Goal: Check status: Check status

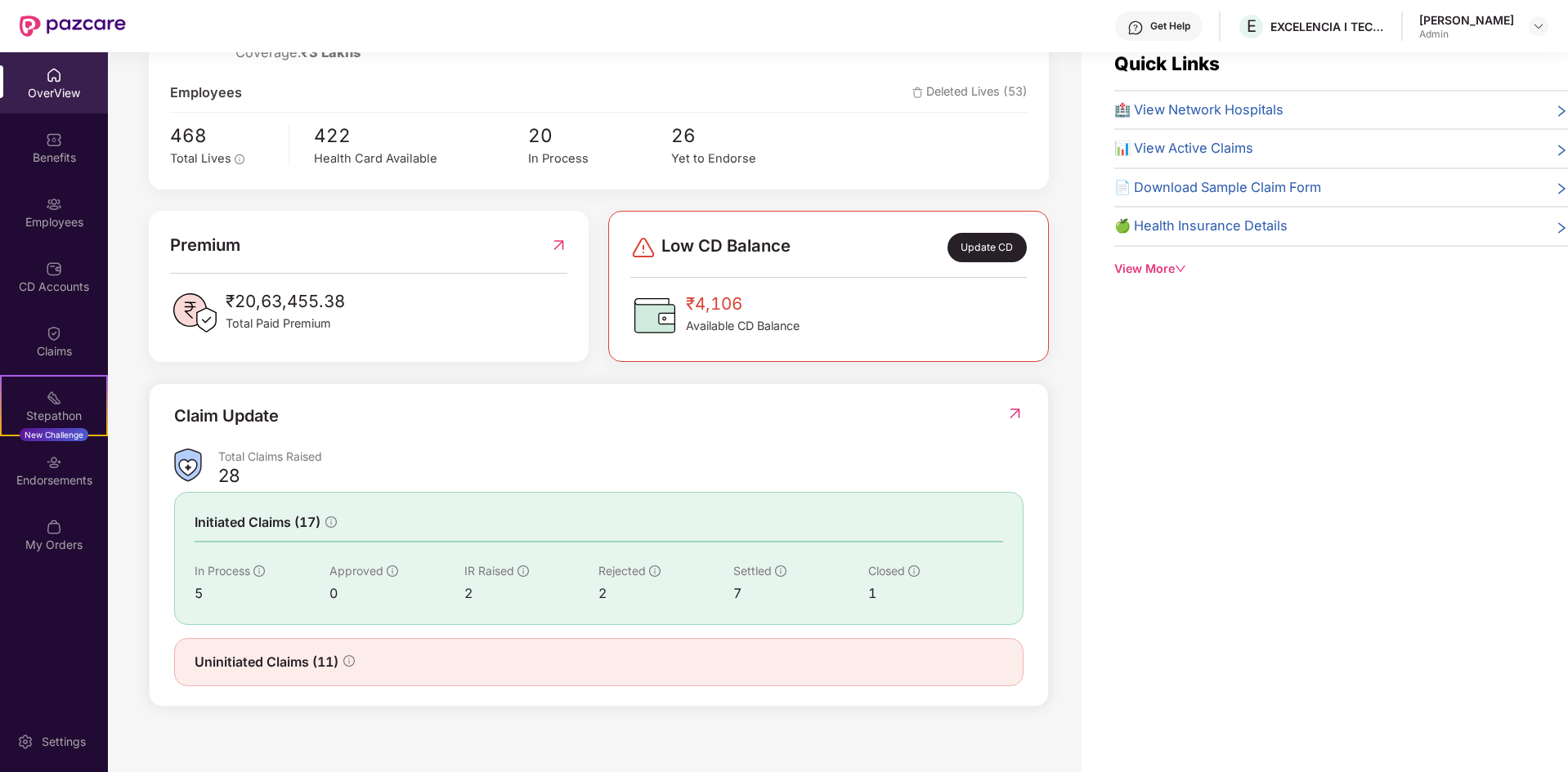
scroll to position [53, 0]
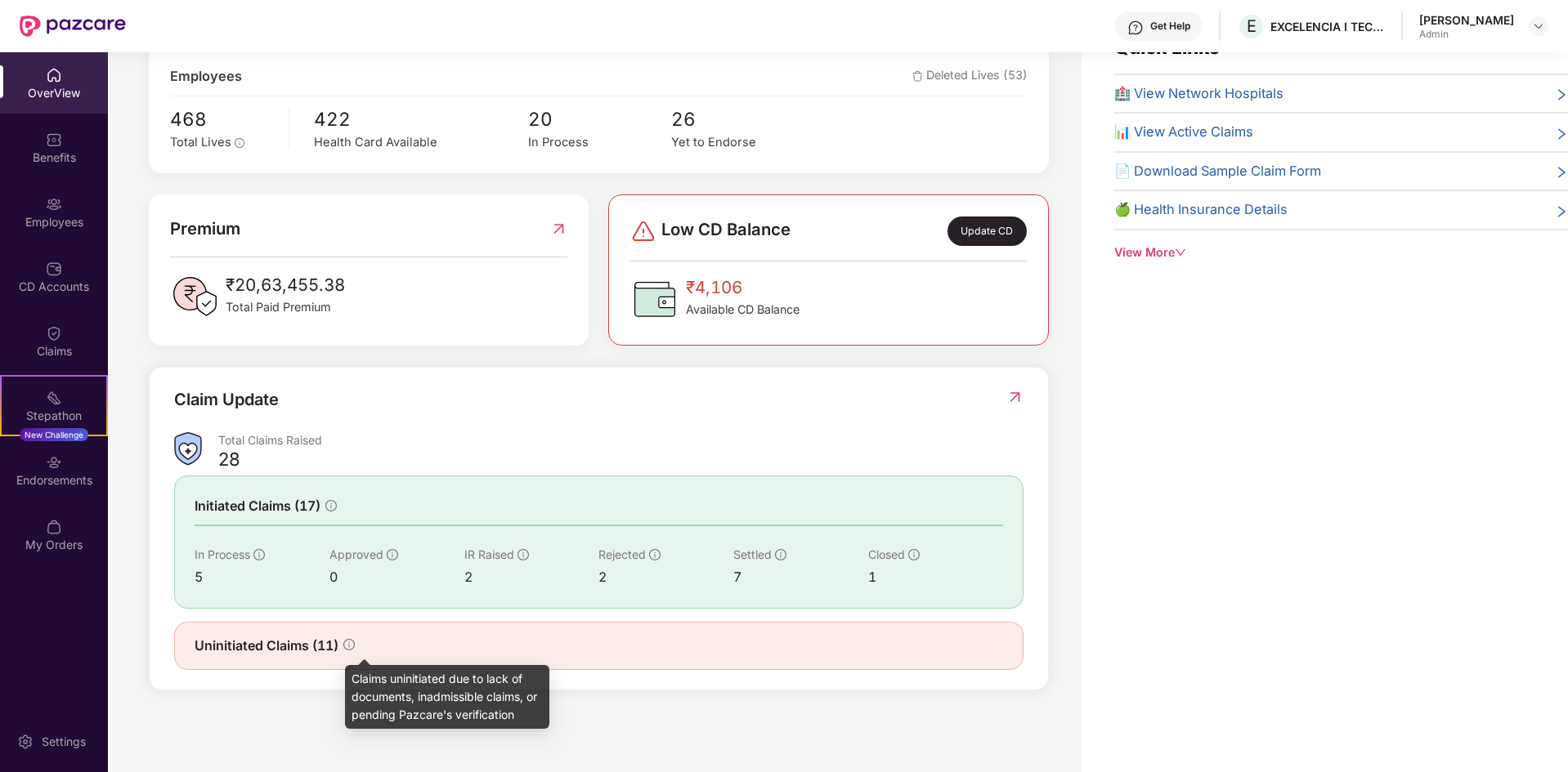
click at [353, 645] on icon "info-circle" at bounding box center [349, 645] width 12 height 12
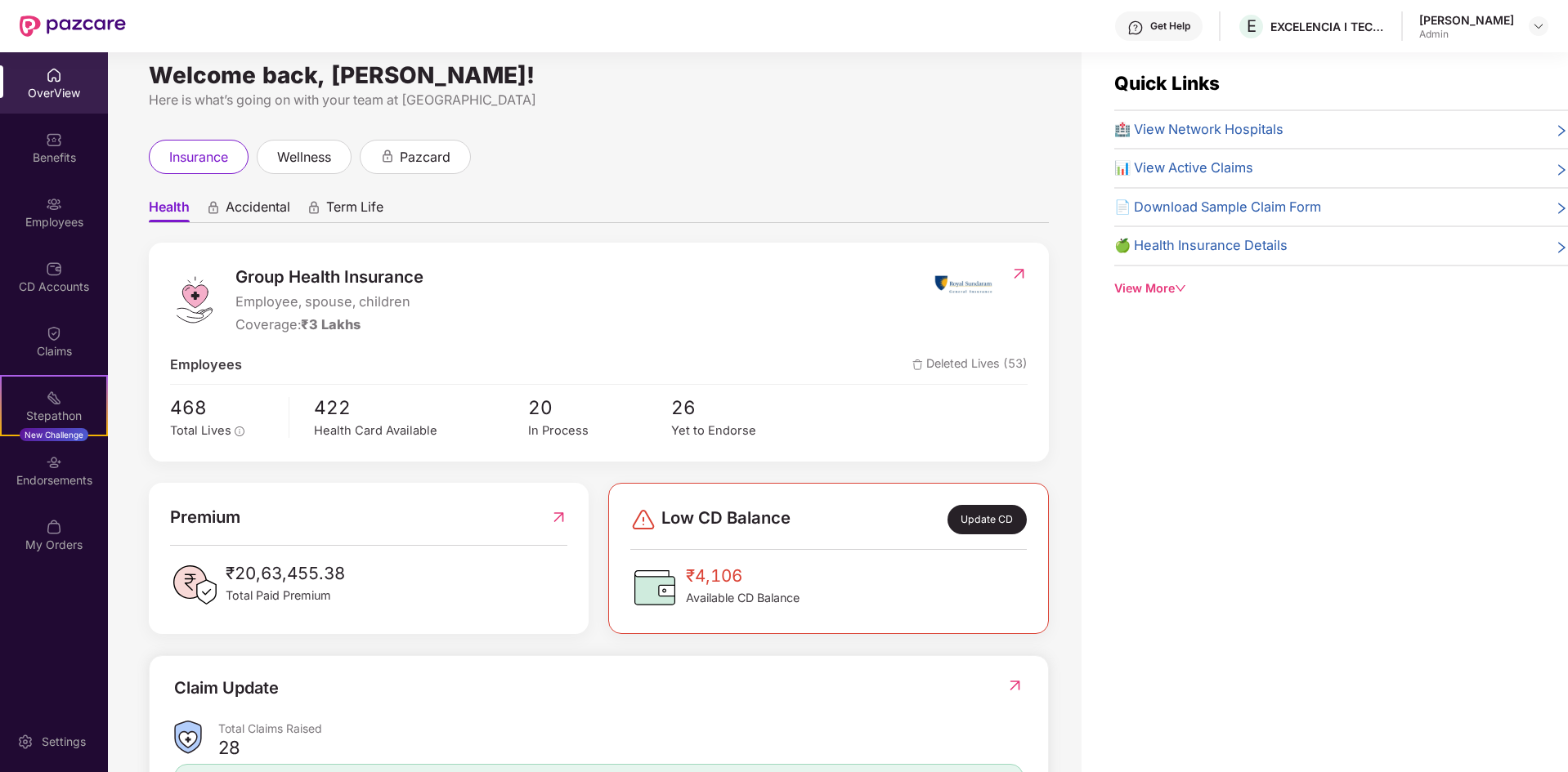
scroll to position [0, 0]
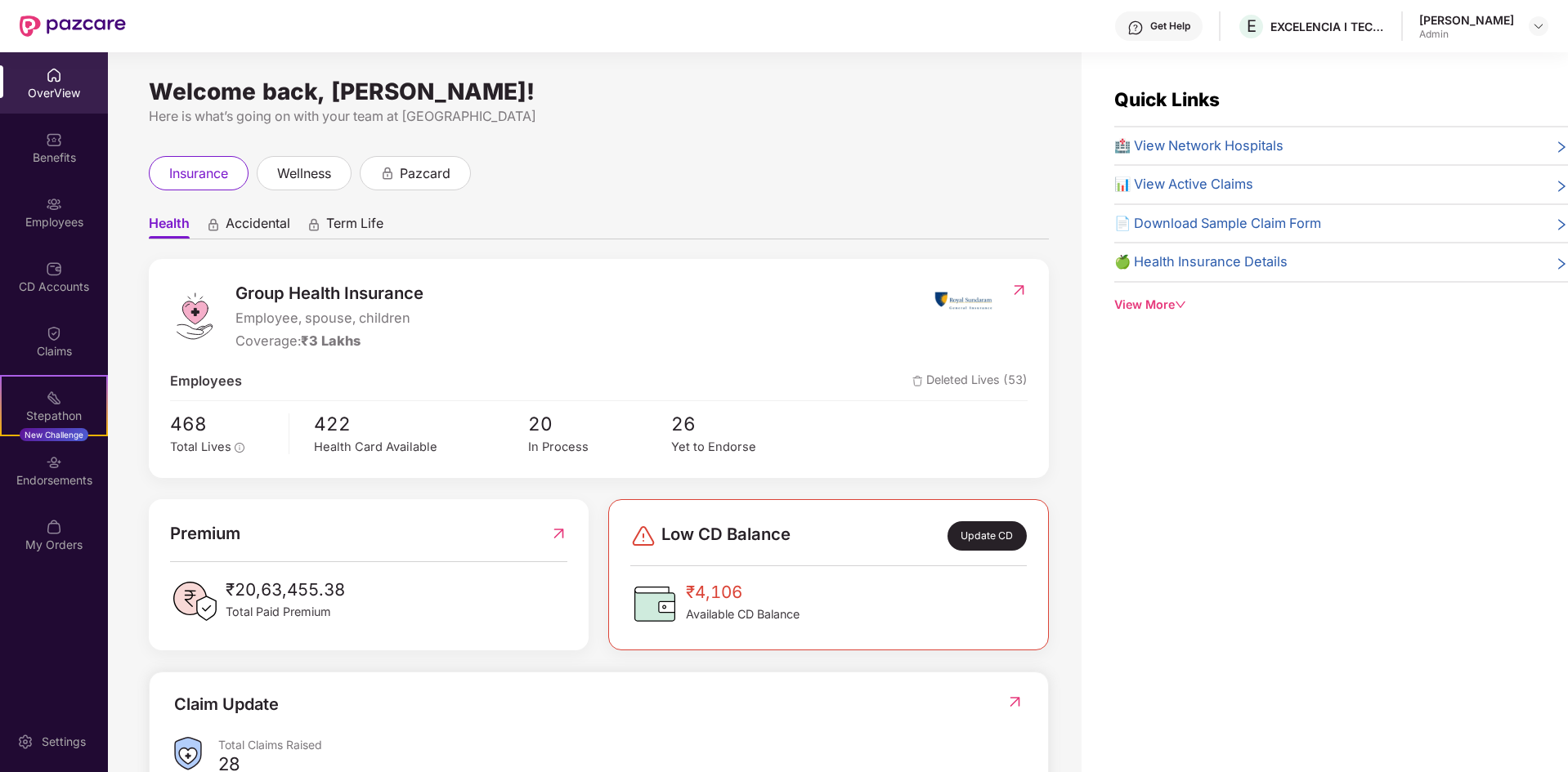
click at [1173, 311] on div "View More" at bounding box center [1340, 305] width 453 height 18
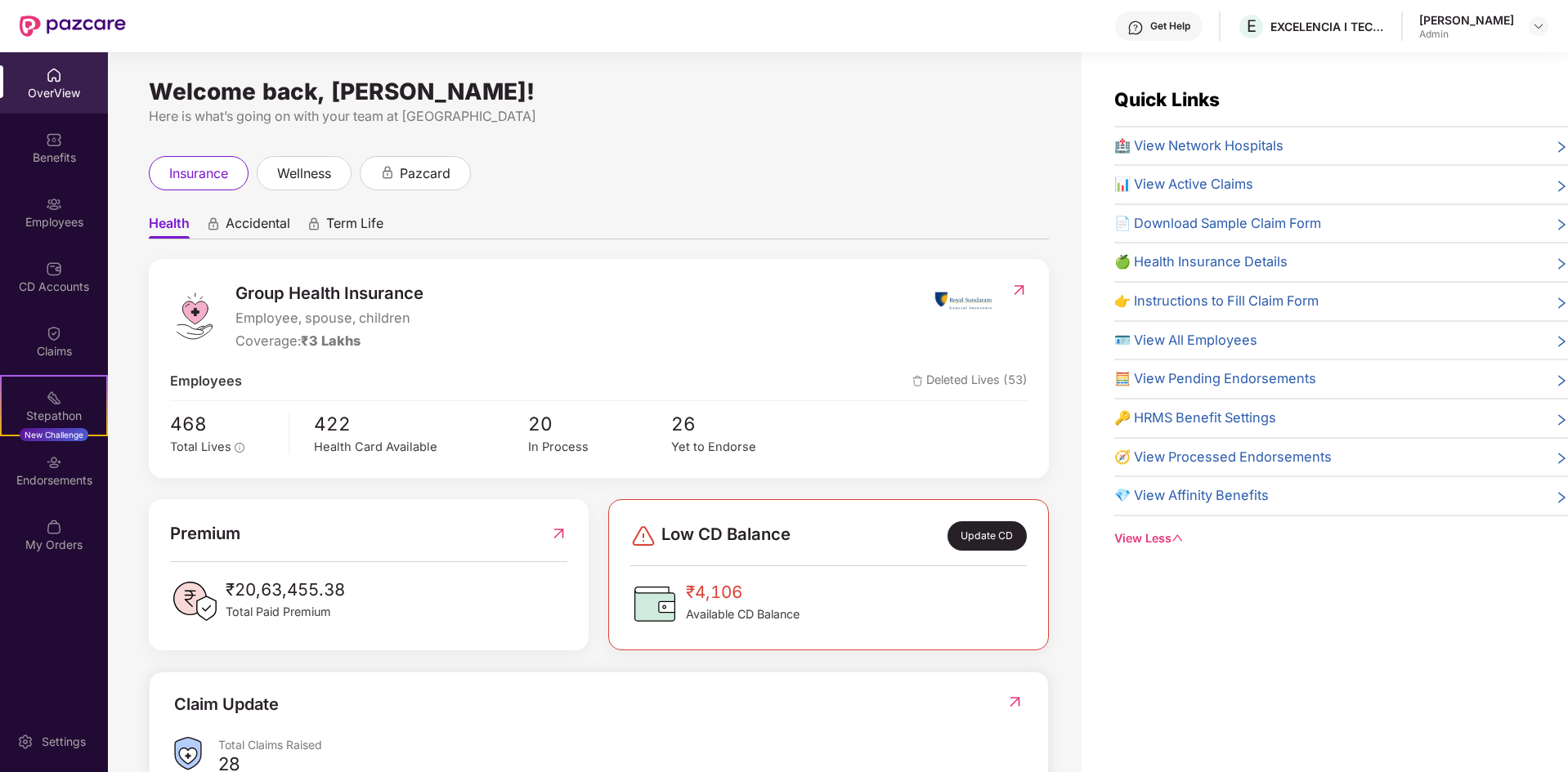
click at [1219, 373] on span "🧮 View Pending Endorsements" at bounding box center [1214, 379] width 202 height 21
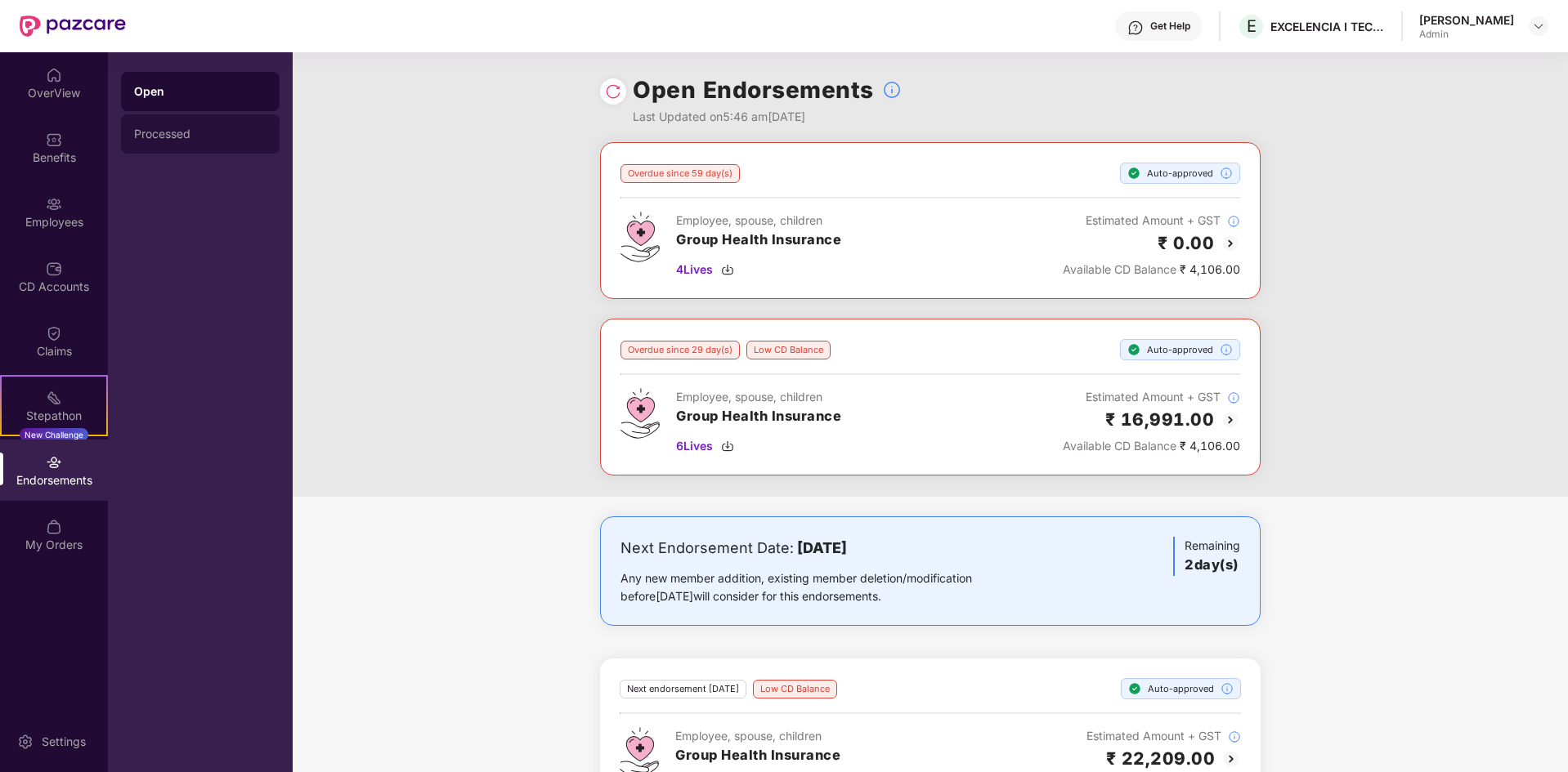
click at [203, 136] on div "Processed" at bounding box center [200, 134] width 132 height 13
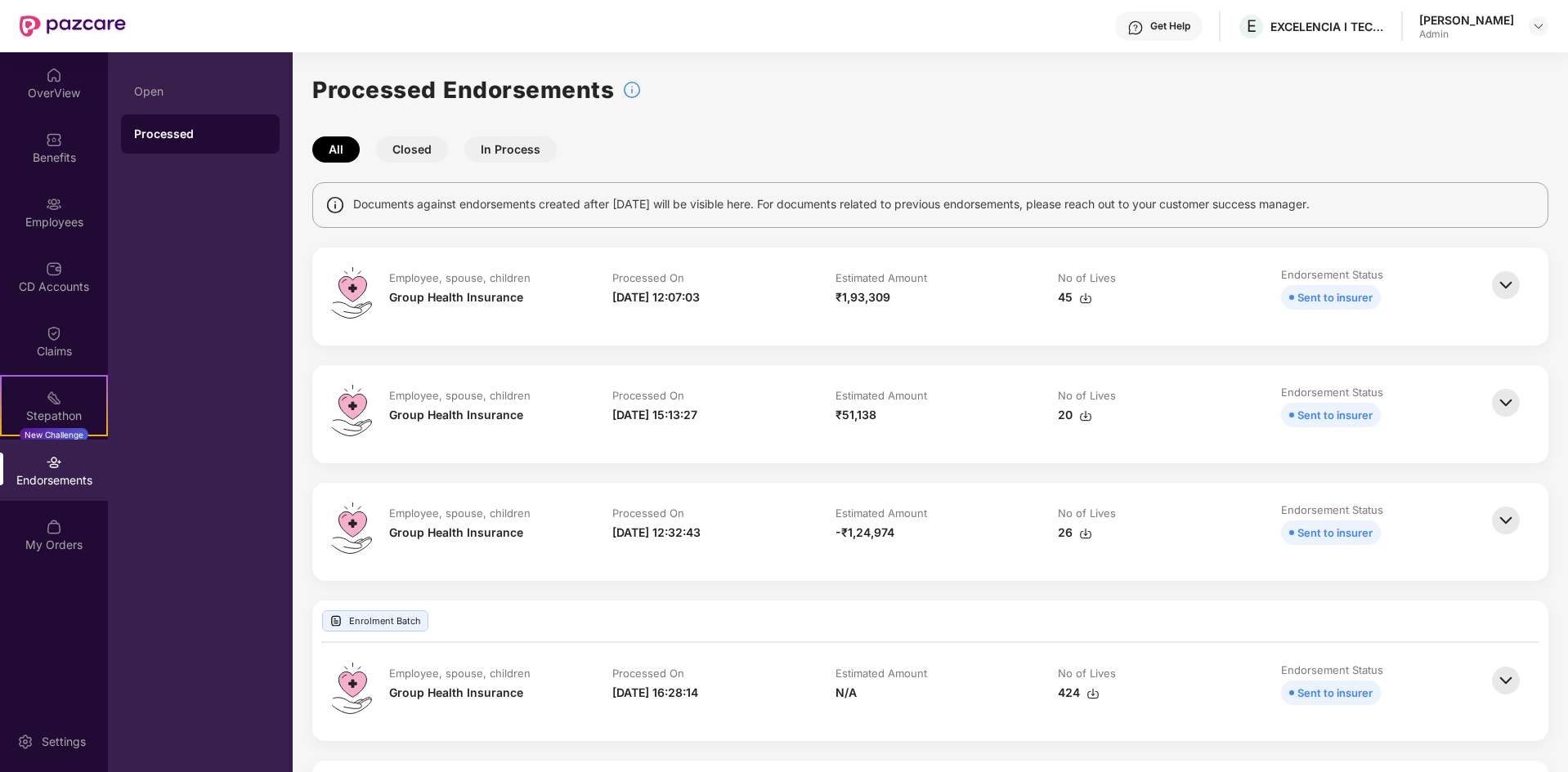
click at [412, 149] on button "Closed" at bounding box center [411, 150] width 72 height 26
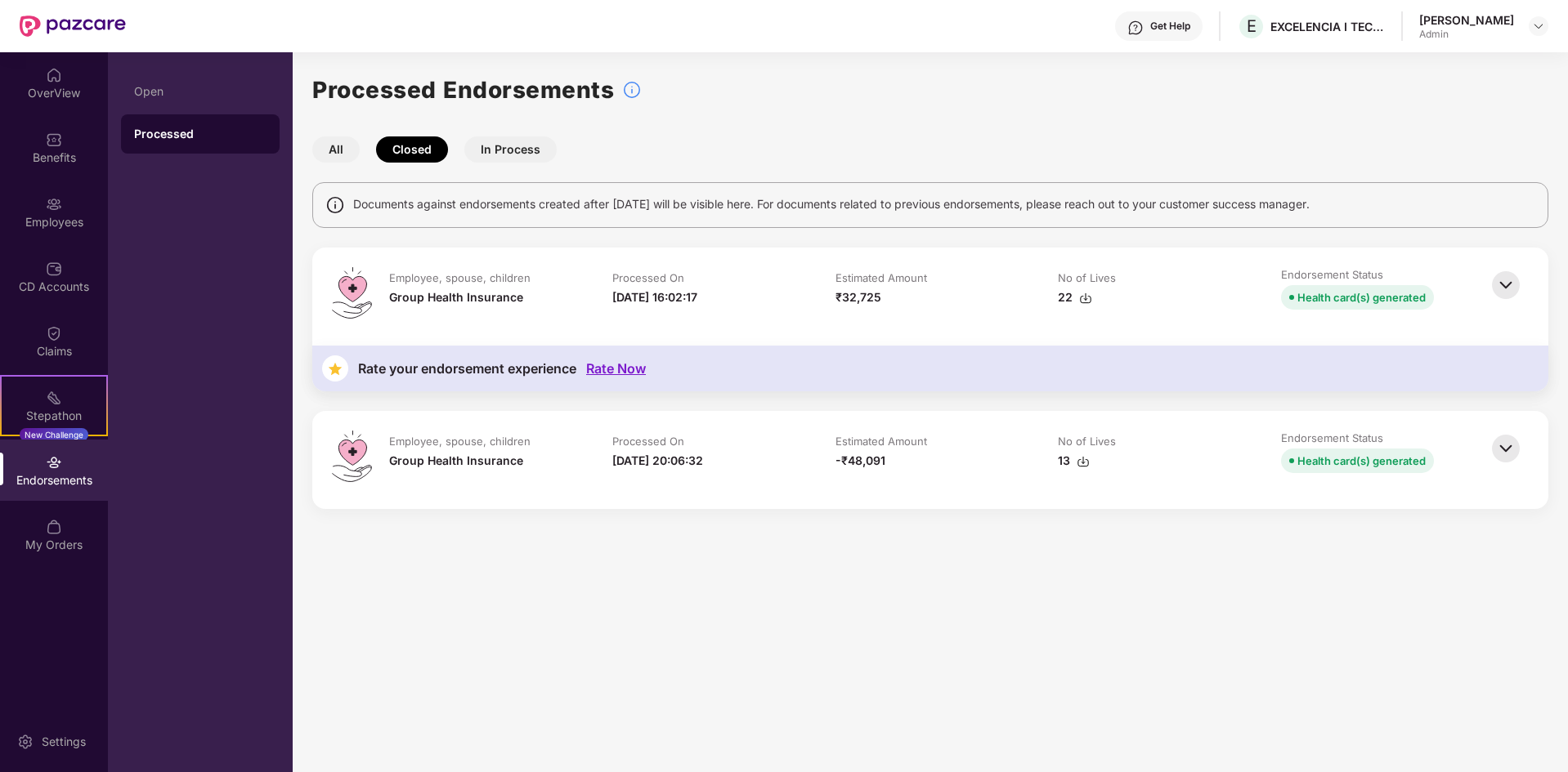
click at [503, 153] on button "In Process" at bounding box center [510, 150] width 92 height 26
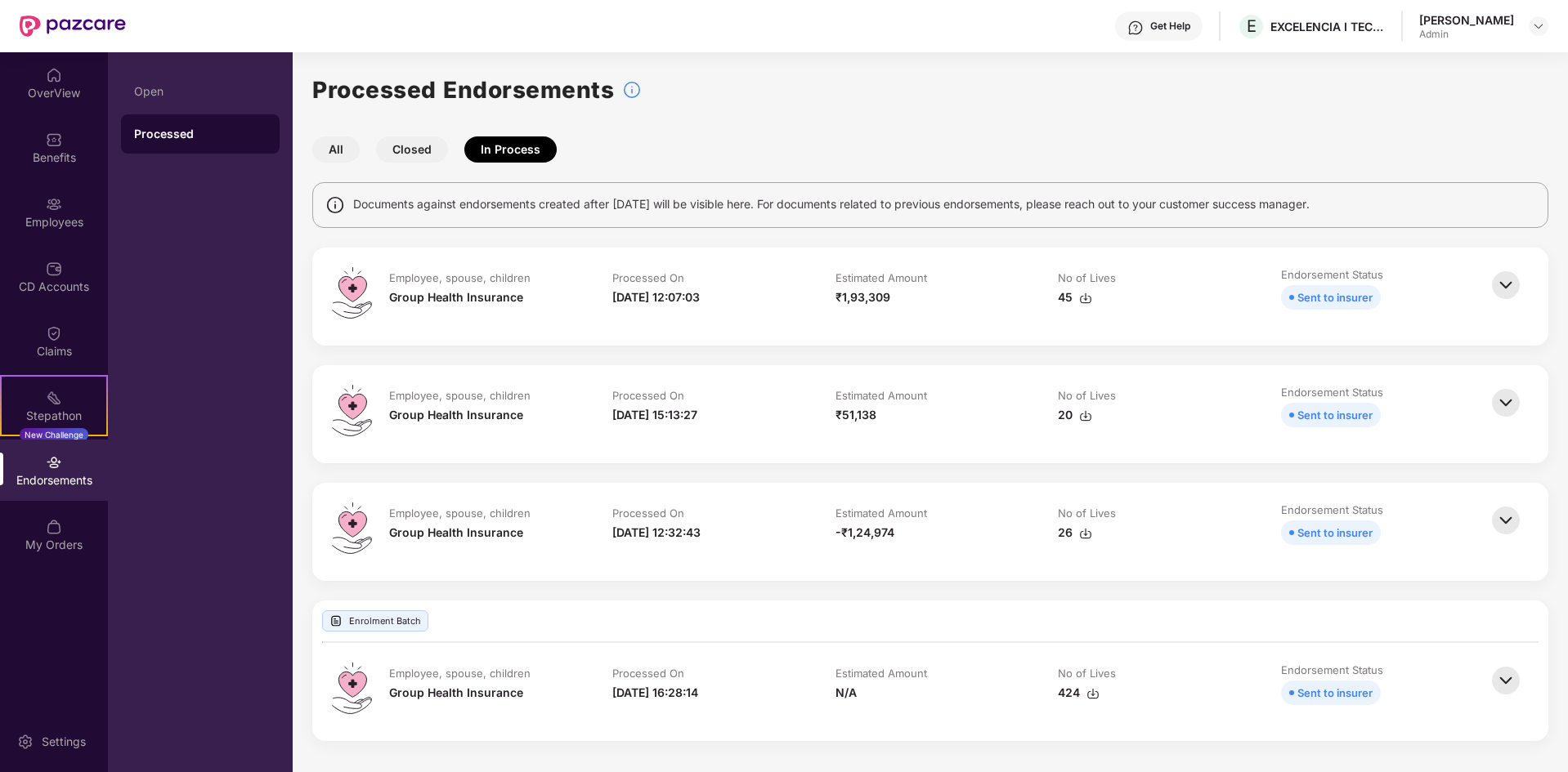
click at [408, 153] on button "Closed" at bounding box center [411, 150] width 72 height 26
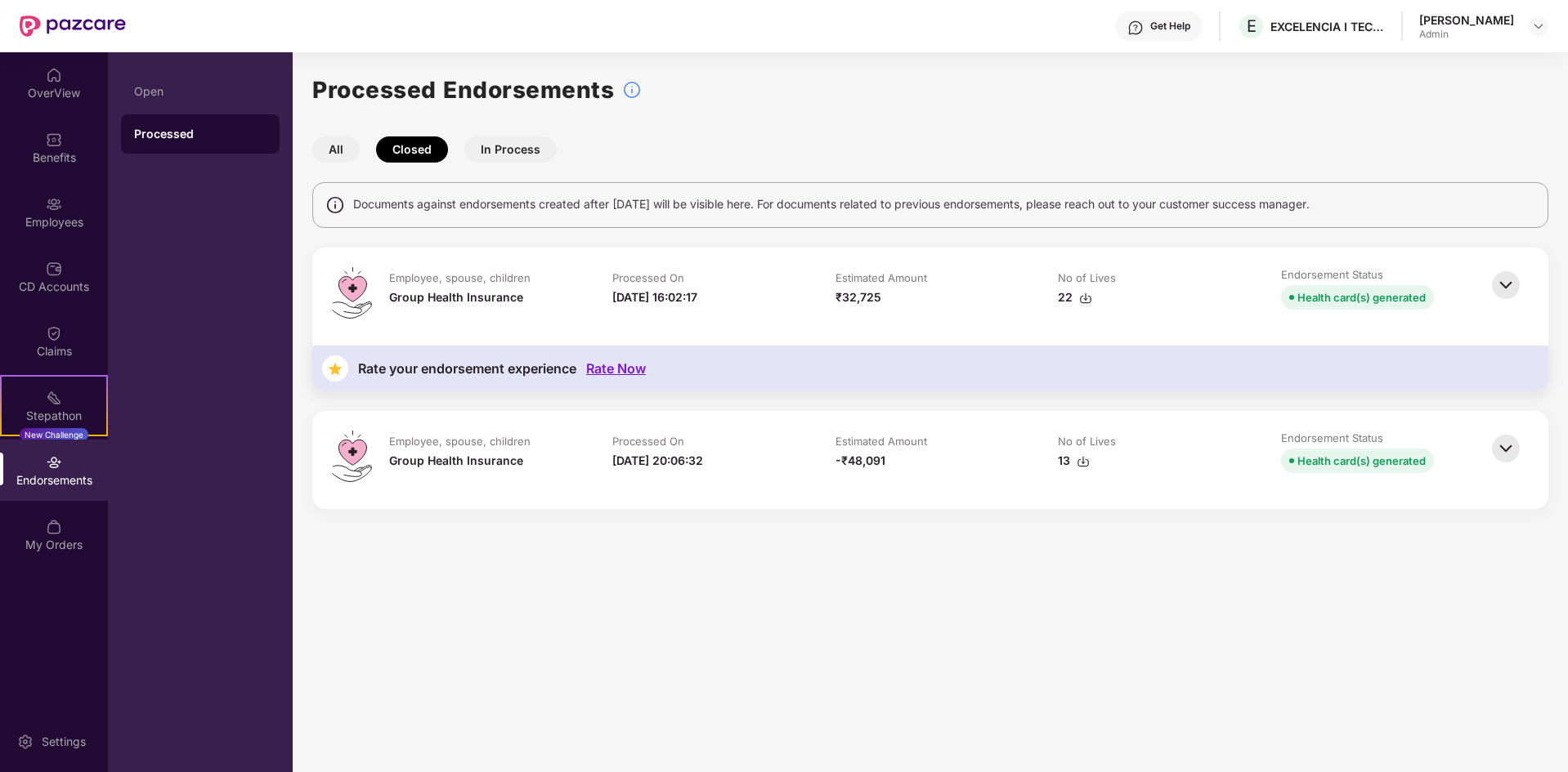
click at [1087, 298] on img at bounding box center [1086, 298] width 13 height 13
click at [524, 152] on button "In Process" at bounding box center [510, 150] width 92 height 26
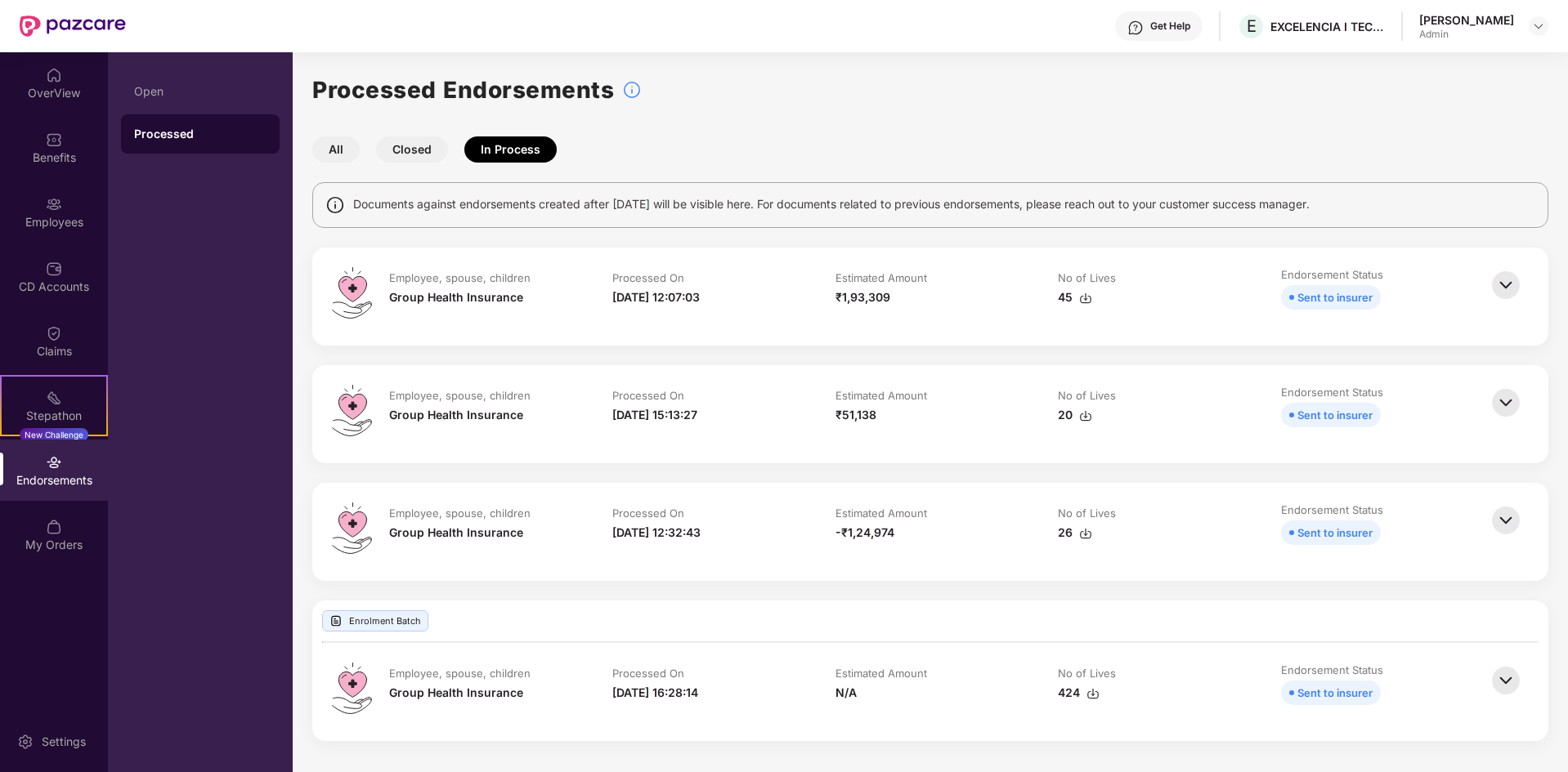
click at [1505, 289] on img at bounding box center [1505, 285] width 36 height 36
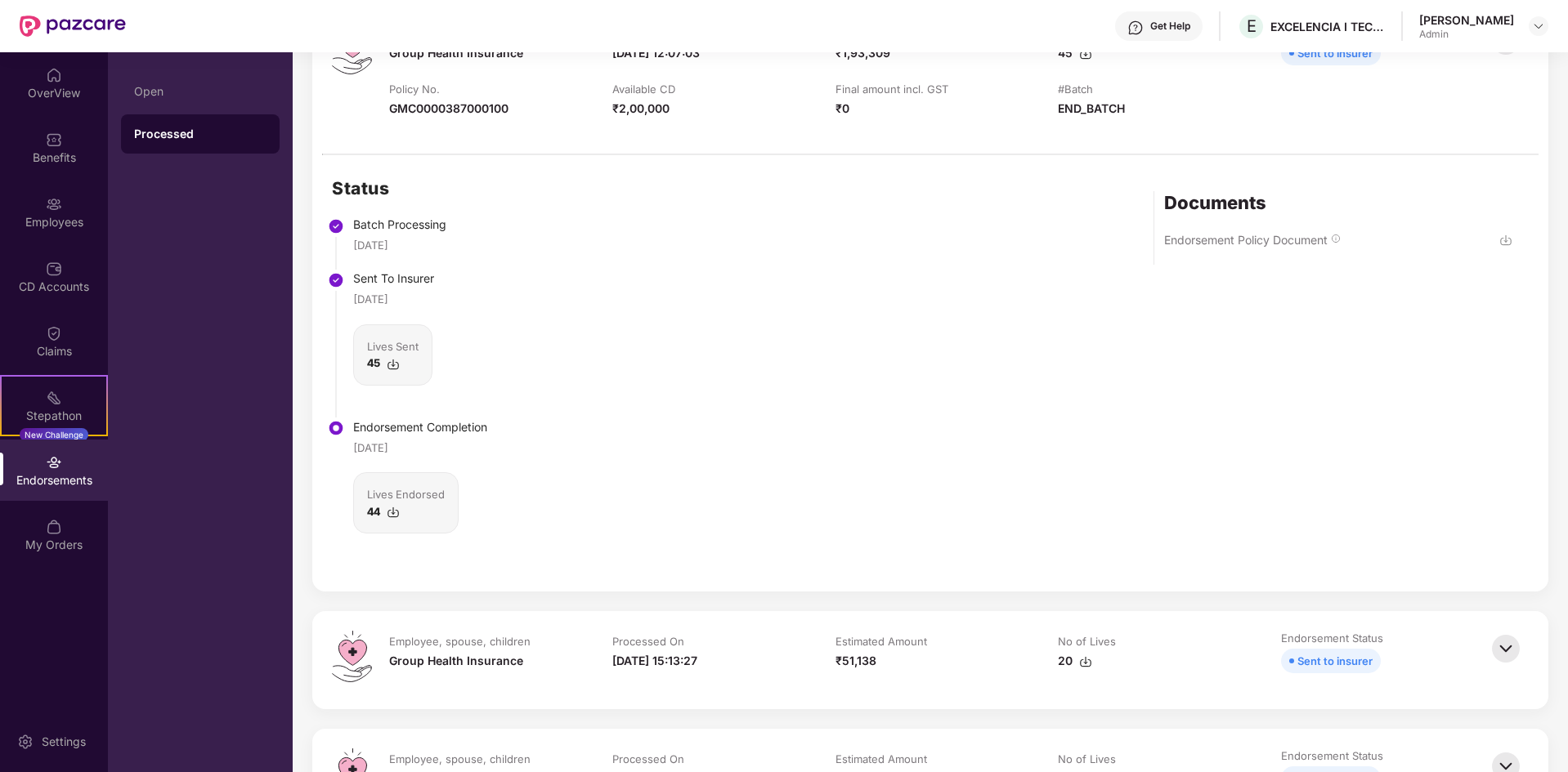
scroll to position [245, 0]
click at [395, 508] on img at bounding box center [393, 511] width 13 height 13
click at [1004, 265] on div "Status Batch Processing [DATE] Sent To Insurer [DATE] Lives Sent 45 Endorsement…" at bounding box center [930, 372] width 1236 height 437
click at [1504, 237] on img at bounding box center [1505, 239] width 13 height 13
